Goal: Task Accomplishment & Management: Use online tool/utility

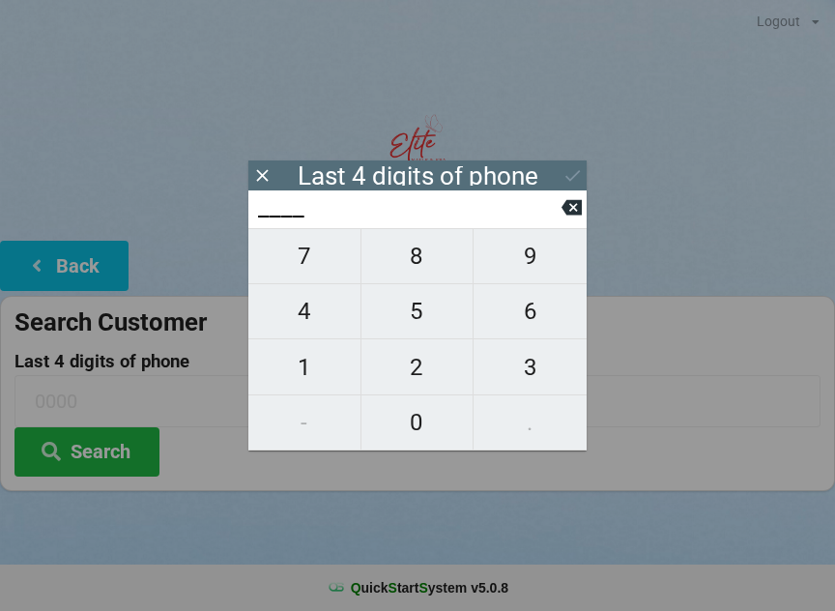
click at [520, 369] on span "3" at bounding box center [530, 367] width 113 height 41
type input "3___"
click at [422, 318] on span "5" at bounding box center [417, 311] width 112 height 41
type input "35__"
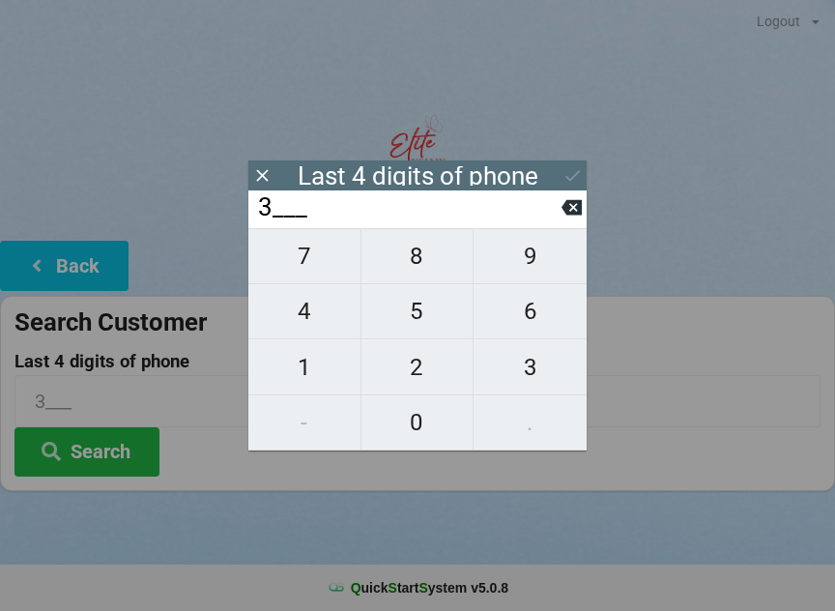
type input "35__"
click at [302, 307] on span "4" at bounding box center [304, 311] width 112 height 41
type input "354_"
click at [551, 219] on input "354_" at bounding box center [408, 207] width 305 height 31
click at [562, 217] on icon at bounding box center [572, 207] width 20 height 20
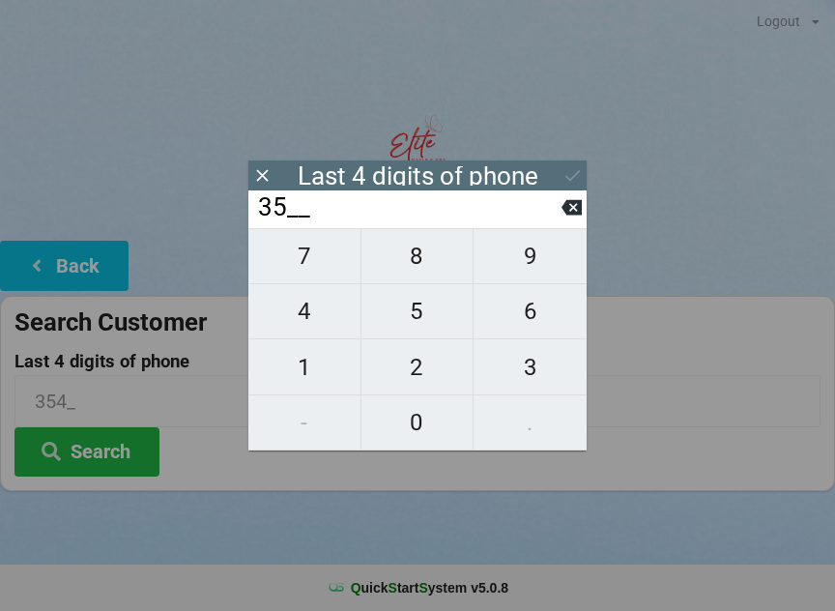
click at [563, 217] on icon at bounding box center [572, 207] width 20 height 20
click at [570, 209] on icon at bounding box center [572, 207] width 20 height 15
type input "____"
click at [532, 271] on span "9" at bounding box center [530, 256] width 113 height 41
type input "9___"
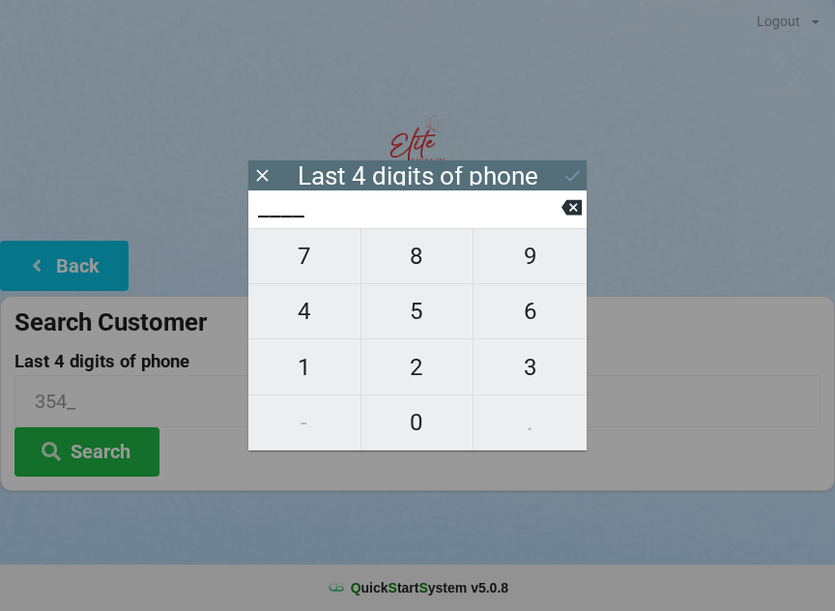
type input "9___"
click at [415, 319] on span "5" at bounding box center [417, 311] width 112 height 41
type input "95__"
click at [319, 317] on span "4" at bounding box center [304, 311] width 112 height 41
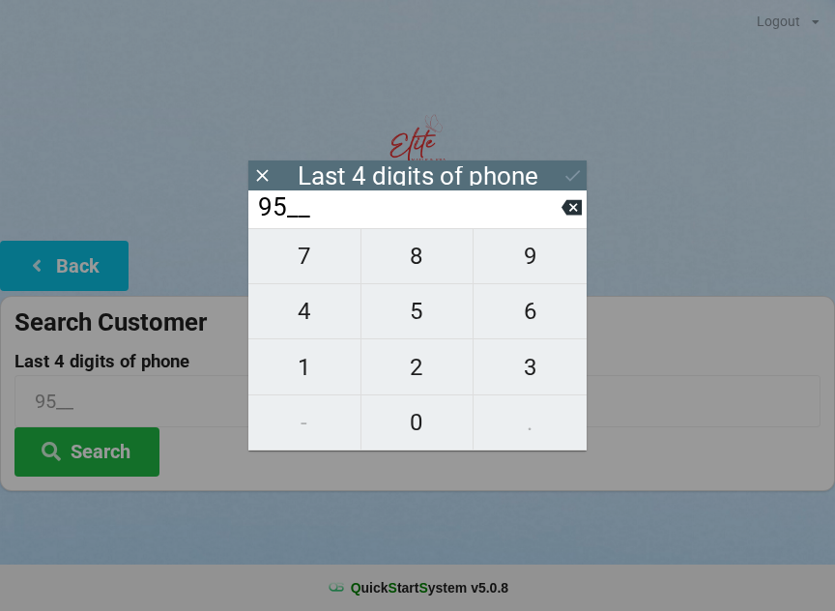
type input "954_"
click at [532, 313] on span "6" at bounding box center [530, 311] width 113 height 41
type input "9546"
click at [523, 370] on div "7 8 9 4 5 6 1 2 3 - 0 ." at bounding box center [417, 339] width 338 height 222
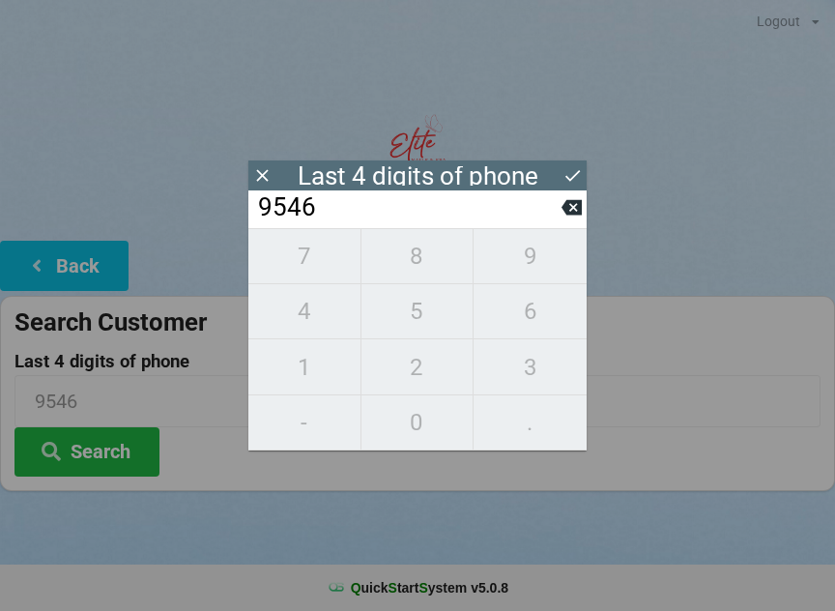
click at [570, 216] on icon at bounding box center [572, 207] width 20 height 15
click at [562, 217] on icon at bounding box center [572, 207] width 20 height 20
click at [559, 215] on input "95__" at bounding box center [408, 207] width 305 height 31
click at [562, 215] on icon at bounding box center [572, 207] width 20 height 20
click at [564, 211] on icon at bounding box center [572, 207] width 20 height 15
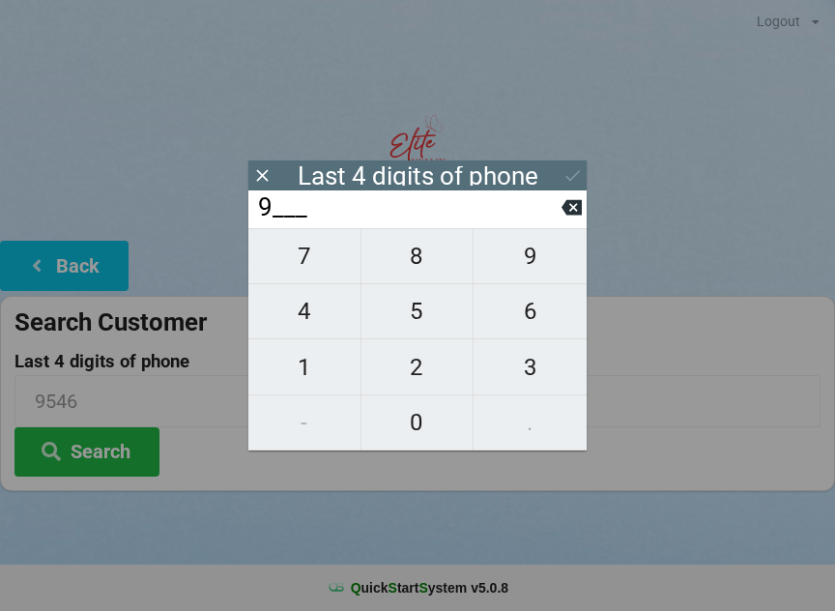
type input "____"
click at [416, 417] on span "0" at bounding box center [417, 422] width 112 height 41
type input "0___"
click at [413, 419] on span "0" at bounding box center [417, 422] width 112 height 41
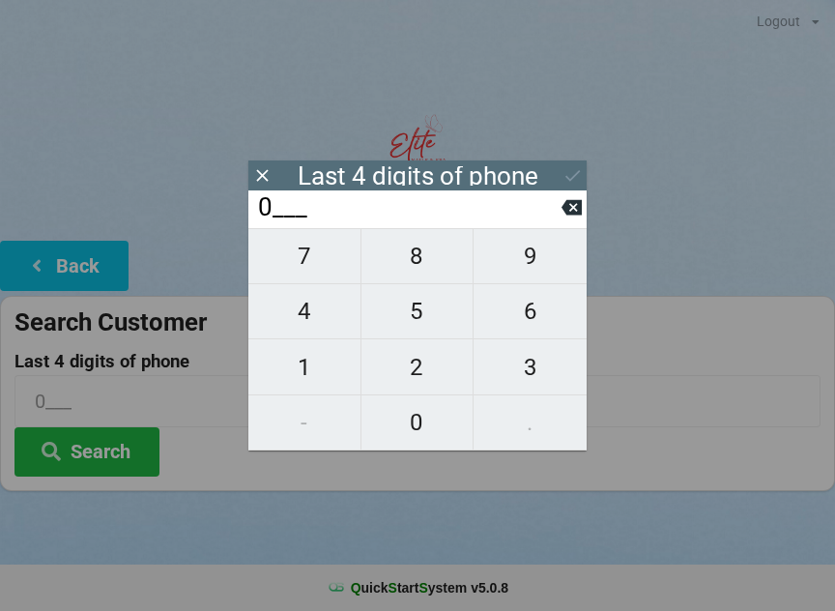
type input "00__"
click at [303, 309] on span "4" at bounding box center [304, 311] width 112 height 41
type input "004_"
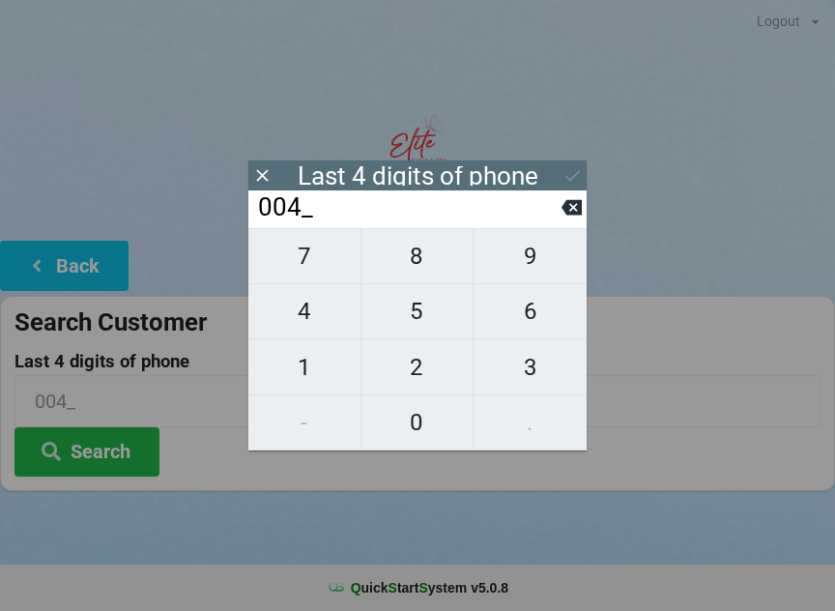
click at [402, 423] on span "0" at bounding box center [417, 422] width 112 height 41
type input "0040"
click at [572, 168] on icon at bounding box center [572, 175] width 20 height 20
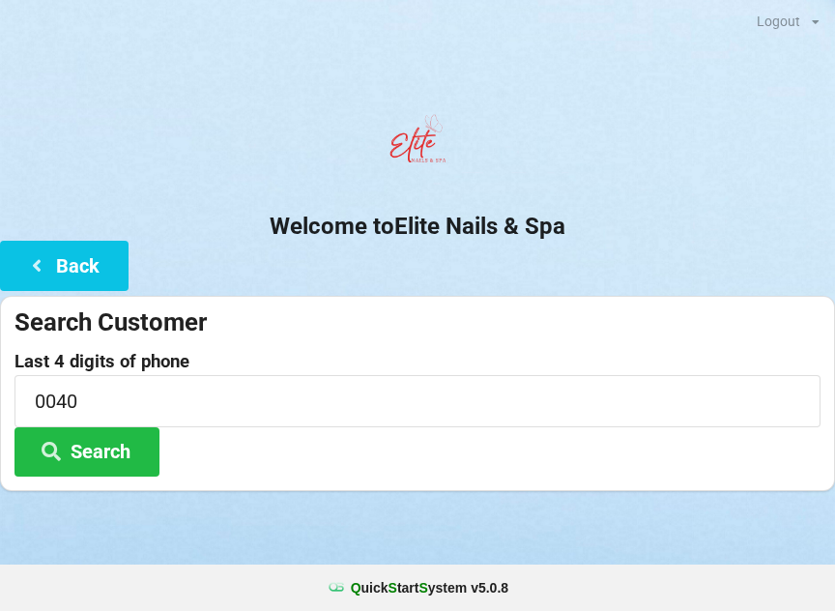
click at [92, 454] on button "Search" at bounding box center [86, 451] width 145 height 49
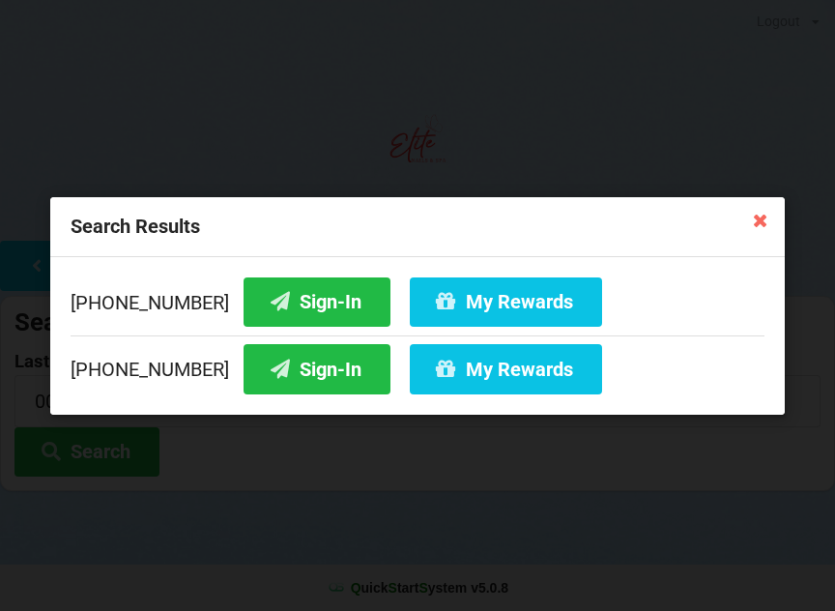
click at [302, 364] on button "Sign-In" at bounding box center [317, 368] width 147 height 49
